Goal: Information Seeking & Learning: Learn about a topic

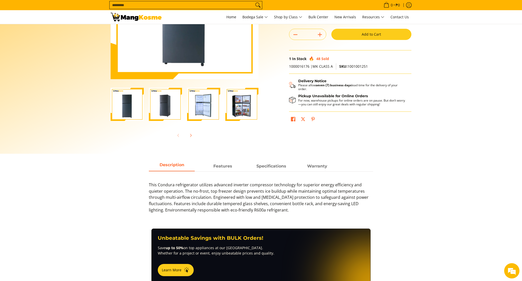
scroll to position [53, 0]
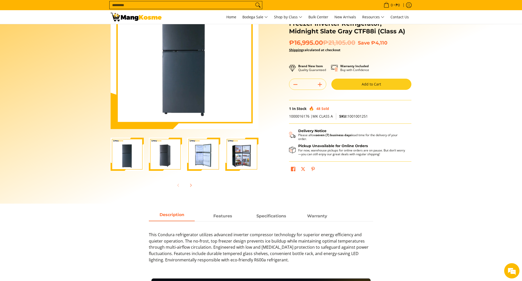
click at [169, 146] on img "Condura 8.2 Cu.Ft. No Frost, Top Freezer Inverter Refrigerator, Midnight Slate …" at bounding box center [165, 154] width 33 height 33
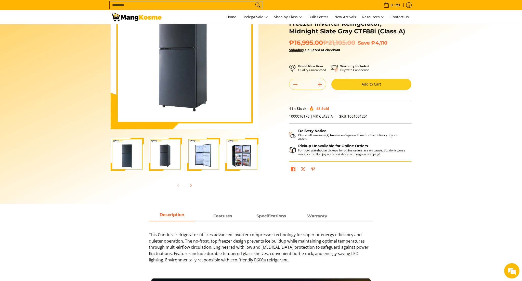
scroll to position [0, 0]
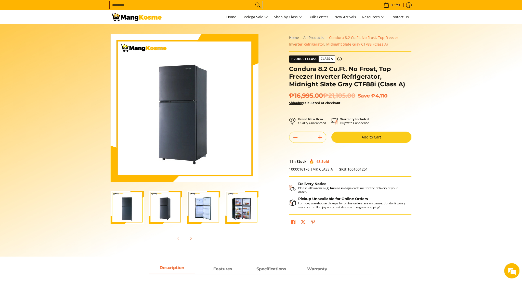
click at [221, 205] on div at bounding box center [204, 208] width 38 height 40
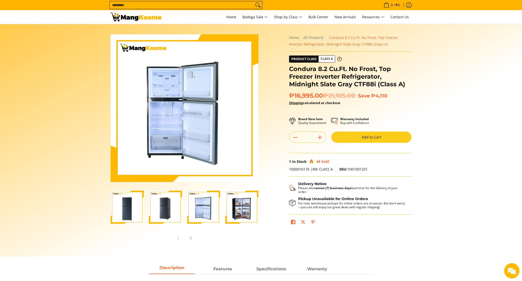
click at [238, 208] on img "Condura 8.2 Cu.Ft. No Frost, Top Freezer Inverter Refrigerator, Midnight Slate …" at bounding box center [241, 207] width 33 height 33
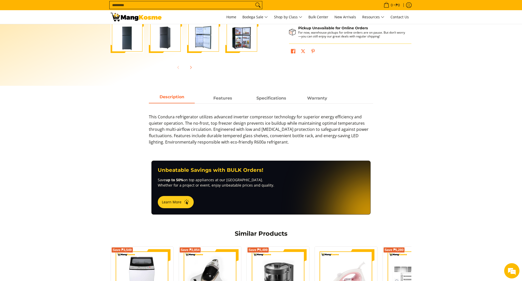
scroll to position [155, 0]
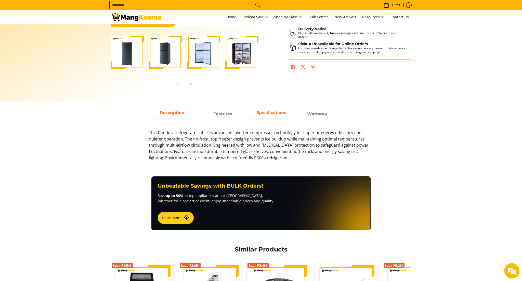
click at [271, 111] on strong "Specifications" at bounding box center [271, 112] width 30 height 5
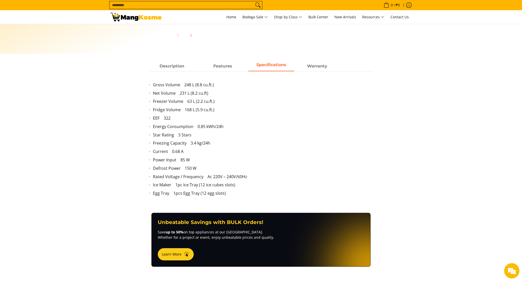
scroll to position [207, 0]
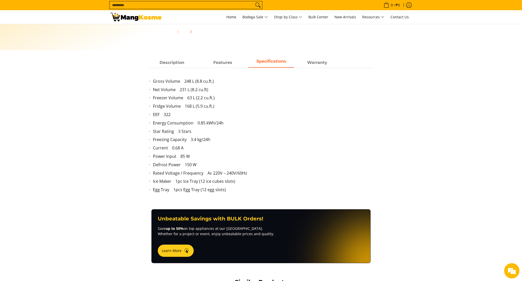
click at [223, 178] on li "Ice Maker 1pc Ice Tray (12 ice cubes slots)" at bounding box center [263, 182] width 220 height 8
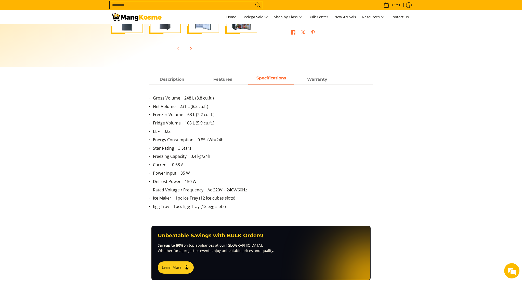
scroll to position [190, 0]
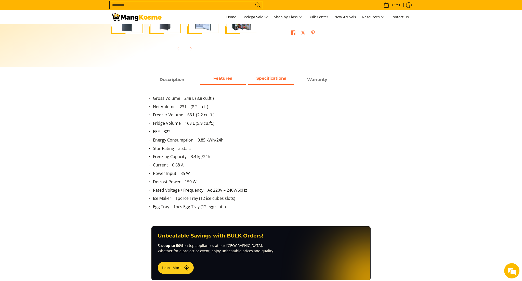
click at [233, 80] on span "Features" at bounding box center [223, 79] width 46 height 9
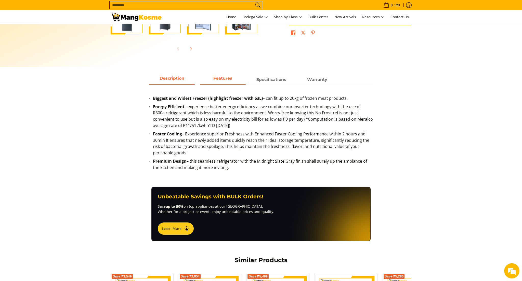
click at [172, 84] on span "Description" at bounding box center [172, 79] width 46 height 9
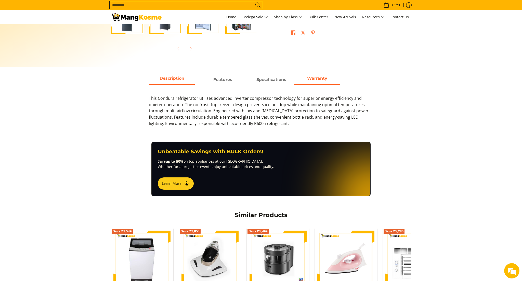
click at [313, 80] on strong "Warranty" at bounding box center [317, 78] width 20 height 5
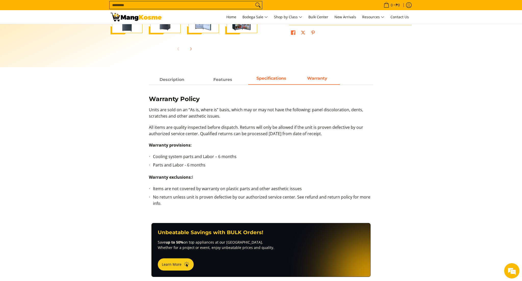
click at [283, 78] on strong "Specifications" at bounding box center [271, 78] width 30 height 5
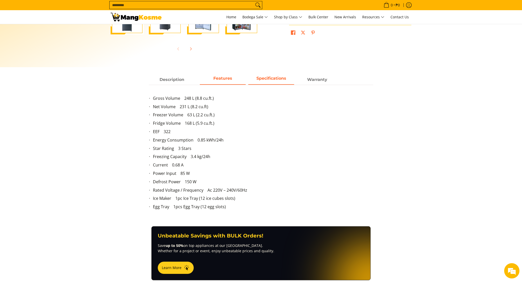
click at [241, 76] on span "Features" at bounding box center [223, 79] width 46 height 9
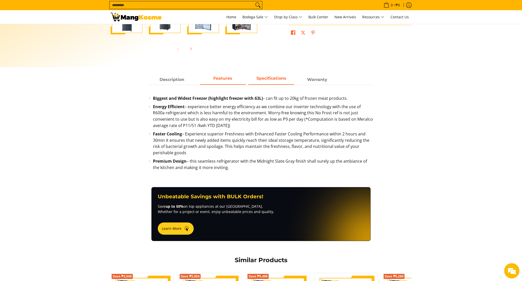
click at [263, 78] on strong "Specifications" at bounding box center [271, 78] width 30 height 5
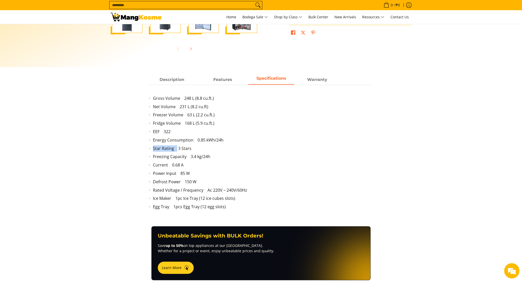
drag, startPoint x: 177, startPoint y: 144, endPoint x: 176, endPoint y: 151, distance: 7.4
click at [177, 151] on ul "Gross Volume 248 L (8.8 cu.ft.) Net Volume 231 L (8.2 cu.ft) Freezer Volume 63 …" at bounding box center [261, 155] width 224 height 121
click at [217, 187] on li "Rated Voltage / Frequency Ac 220V – 240V/60Hz" at bounding box center [263, 191] width 220 height 8
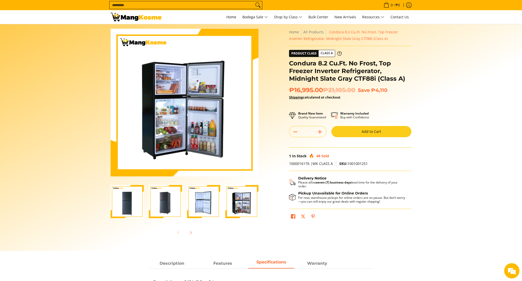
scroll to position [0, 0]
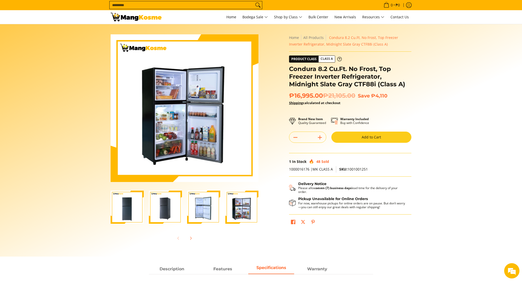
click at [195, 206] on img "Condura 8.2 Cu.Ft. No Frost, Top Freezer Inverter Refrigerator, Midnight Slate …" at bounding box center [203, 207] width 33 height 33
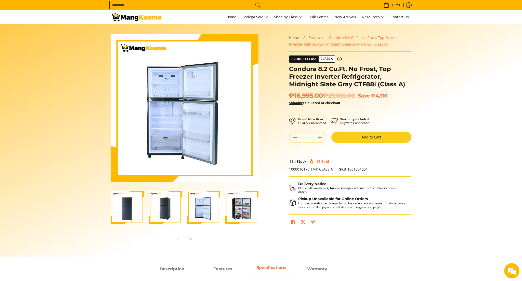
click at [168, 207] on img "Condura 8.2 Cu.Ft. No Frost, Top Freezer Inverter Refrigerator, Midnight Slate …" at bounding box center [165, 207] width 33 height 33
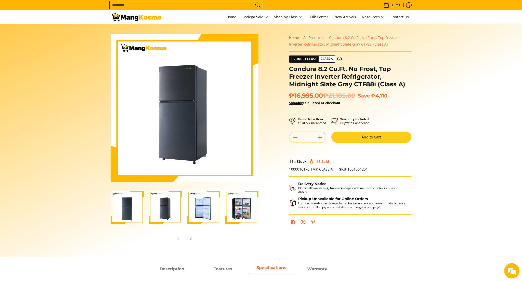
click at [138, 206] on img "Condura 8.2 Cu.Ft. No Frost, Top Freezer Inverter Refrigerator, Midnight Slate …" at bounding box center [127, 207] width 33 height 33
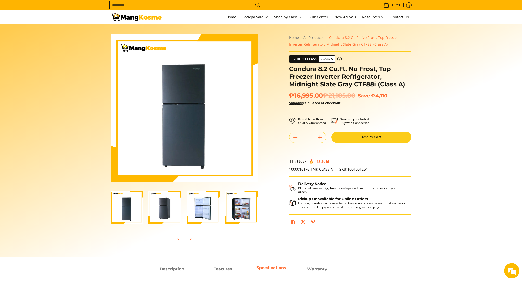
click at [391, 85] on h1 "Condura 8.2 Cu.Ft. No Frost, Top Freezer Inverter Refrigerator, Midnight Slate …" at bounding box center [350, 76] width 122 height 23
click at [397, 86] on h1 "Condura 8.2 Cu.Ft. No Frost, Top Freezer Inverter Refrigerator, Midnight Slate …" at bounding box center [350, 76] width 122 height 23
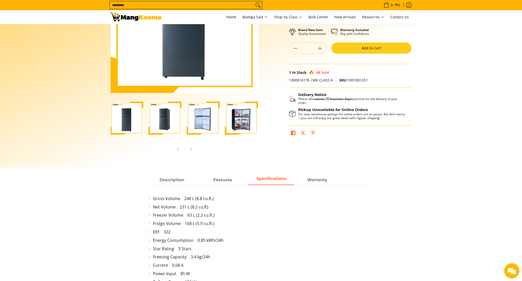
scroll to position [0, 0]
